Goal: Task Accomplishment & Management: Manage account settings

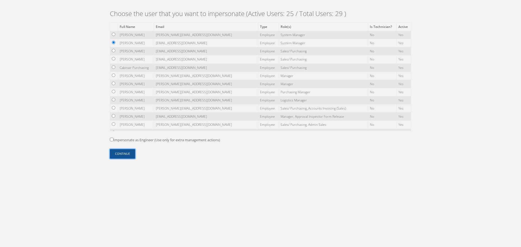
click at [119, 155] on button "Continue" at bounding box center [122, 153] width 25 height 9
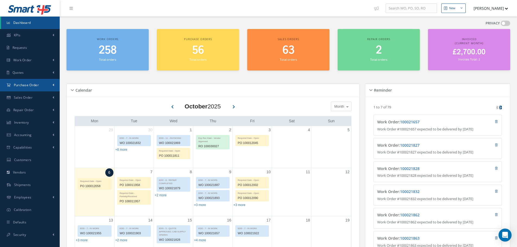
click at [39, 88] on link "Purchase Order" at bounding box center [30, 85] width 60 height 12
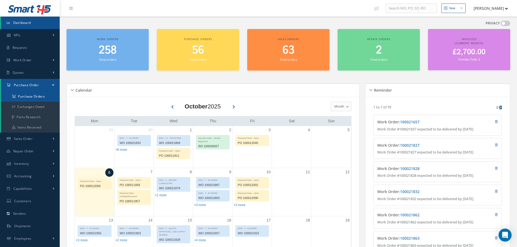
click at [34, 97] on a=1&status_id=2&status_id=3&status_id=5&collapsedFilters"] "Purchase Orders" at bounding box center [31, 96] width 60 height 10
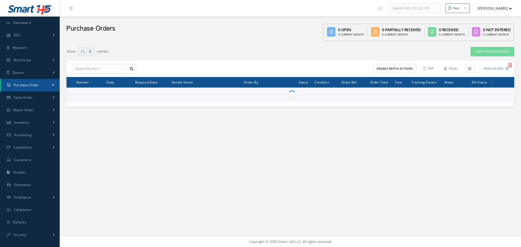
select select "25"
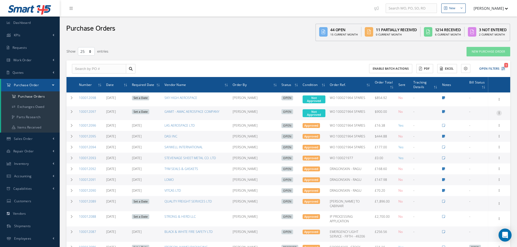
click at [498, 112] on icon at bounding box center [498, 112] width 5 height 4
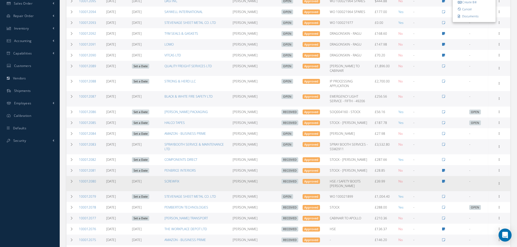
scroll to position [136, 0]
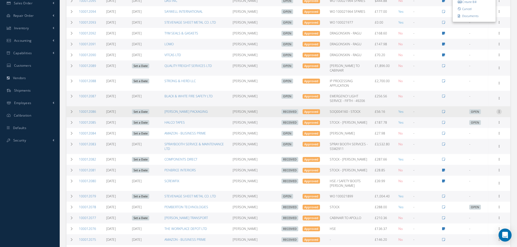
click at [500, 109] on icon at bounding box center [498, 111] width 5 height 4
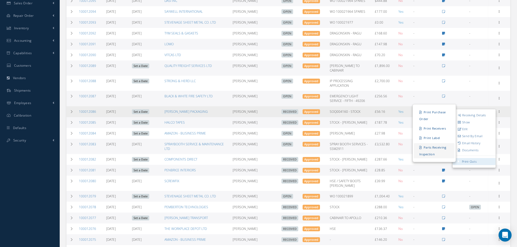
click at [439, 149] on link "Parts Receiving Inspection" at bounding box center [434, 150] width 41 height 15
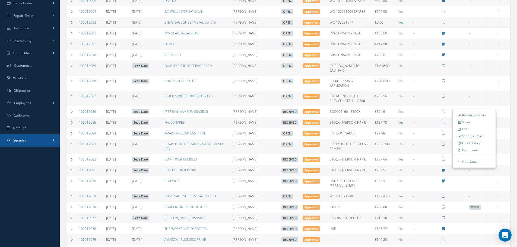
click at [44, 145] on link "Security" at bounding box center [30, 140] width 60 height 12
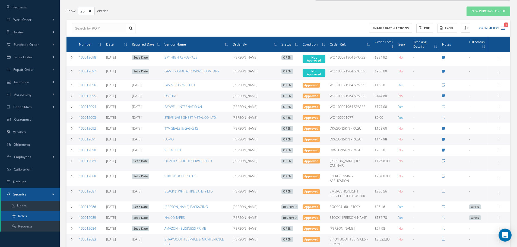
scroll to position [0, 0]
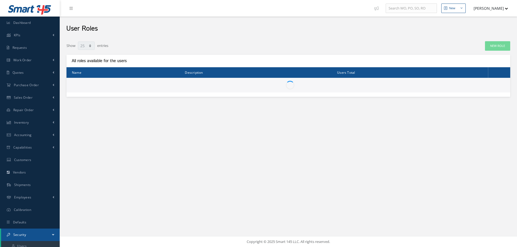
select select "25"
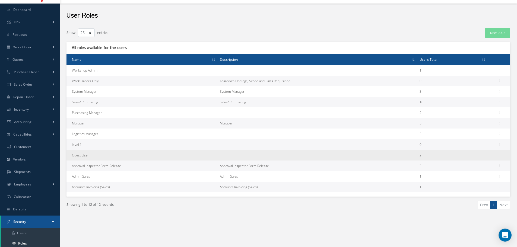
scroll to position [25, 0]
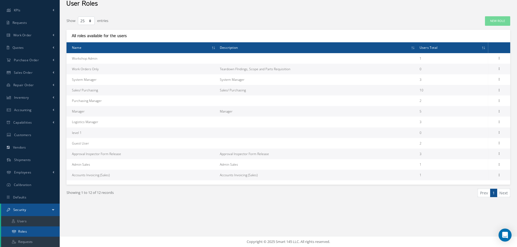
click at [39, 232] on link "Roles" at bounding box center [30, 232] width 59 height 10
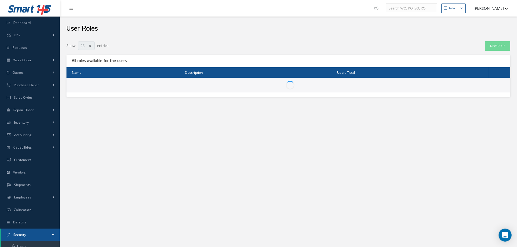
select select "25"
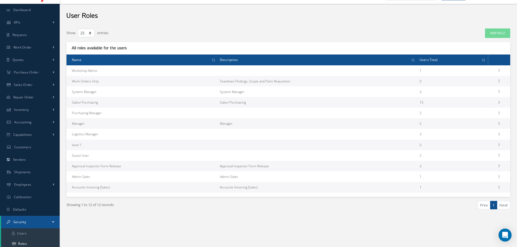
scroll to position [25, 0]
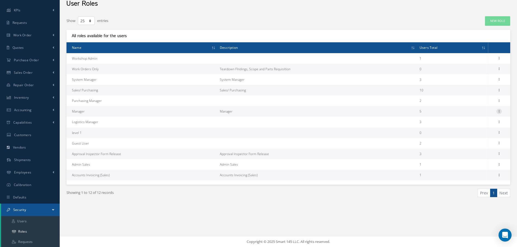
click at [500, 112] on icon at bounding box center [498, 111] width 5 height 4
click at [483, 122] on link "Permissions" at bounding box center [474, 122] width 43 height 7
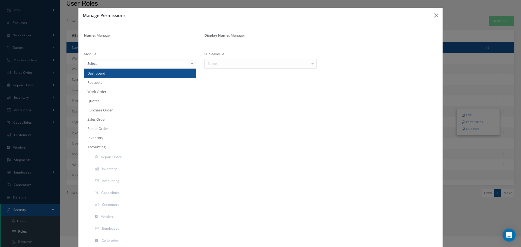
click at [138, 64] on div at bounding box center [140, 64] width 112 height 10
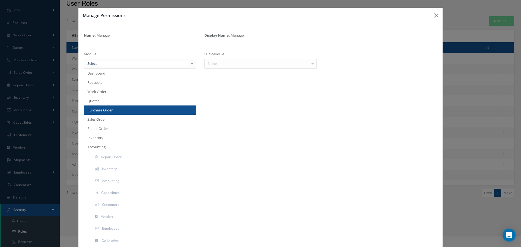
click at [105, 110] on span "Purchase Order" at bounding box center [99, 110] width 25 height 5
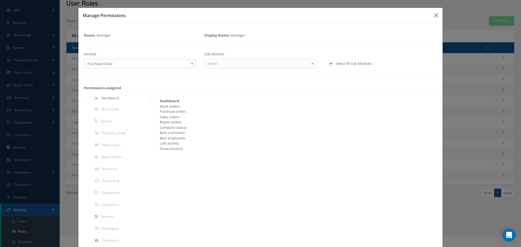
checkbox input "true"
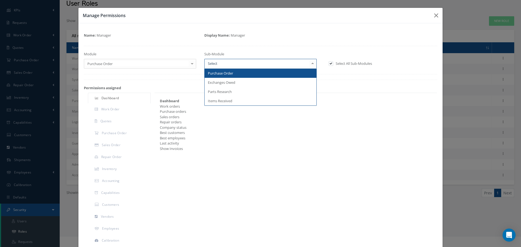
click at [220, 65] on div at bounding box center [260, 64] width 112 height 10
click at [223, 75] on span "Purchase Order" at bounding box center [220, 73] width 25 height 5
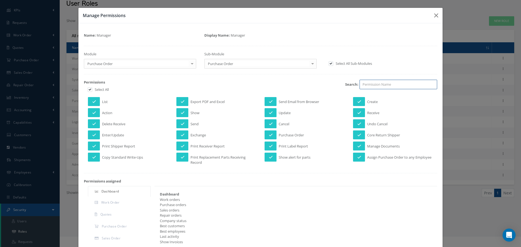
click at [379, 83] on input "search" at bounding box center [399, 85] width 78 height 10
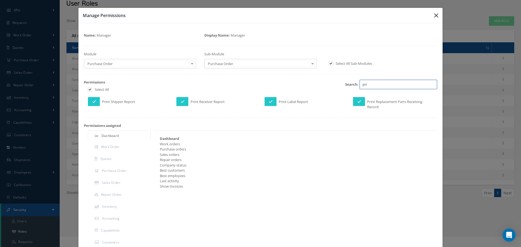
type input "pri"
click at [432, 19] on button "button" at bounding box center [436, 15] width 13 height 15
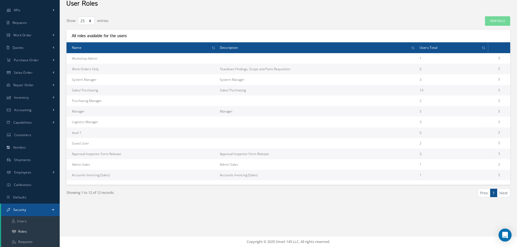
click at [443, 16] on div "New Role" at bounding box center [420, 21] width 188 height 10
